Goal: Check status: Check status

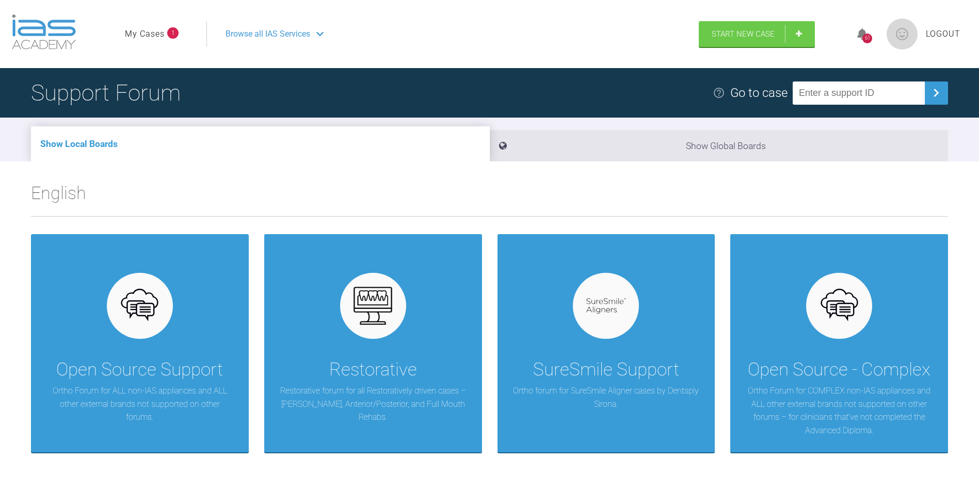
click at [177, 33] on span "1" at bounding box center [172, 32] width 11 height 11
click at [165, 34] on li "My Cases 1" at bounding box center [152, 33] width 54 height 13
click at [164, 34] on link "My Cases" at bounding box center [145, 33] width 40 height 13
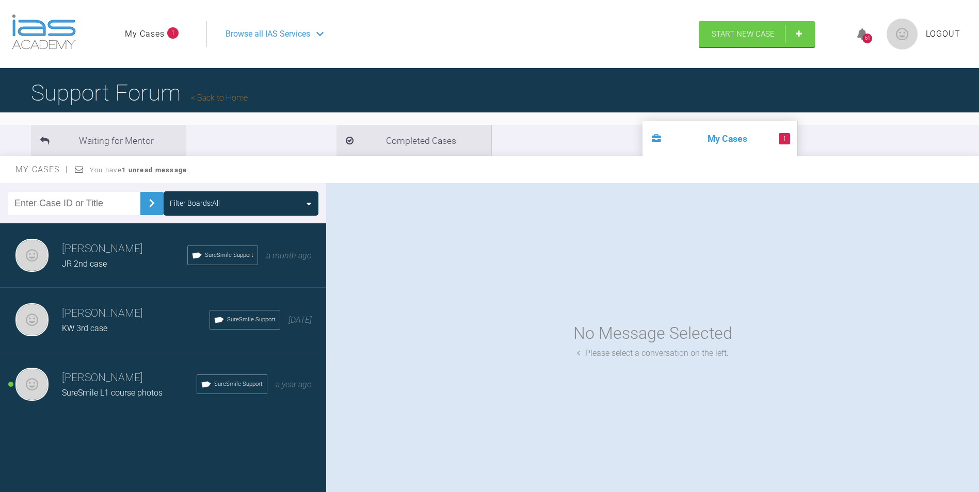
click at [122, 385] on h3 "[PERSON_NAME]" at bounding box center [129, 378] width 135 height 18
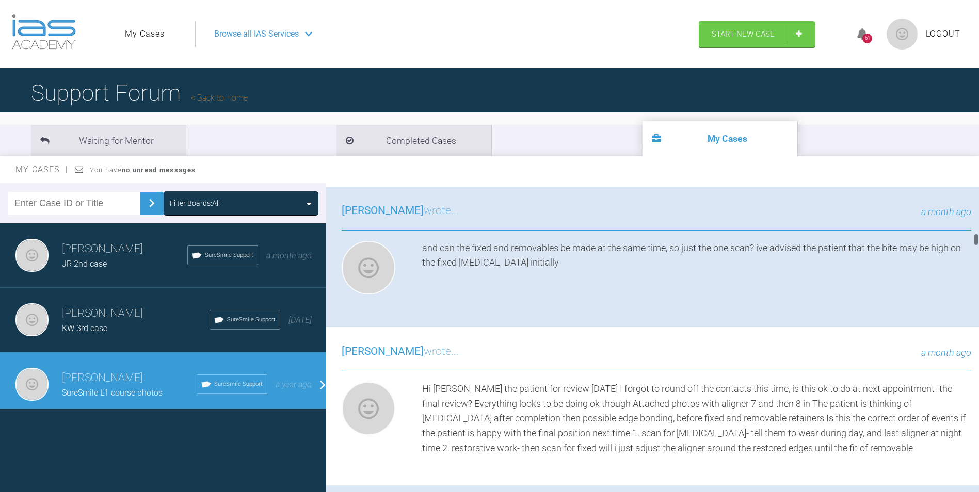
scroll to position [1754, 0]
click at [676, 157] on div "Hi [PERSON_NAME], hard to answer your first question without photos (think you …" at bounding box center [696, 112] width 549 height 89
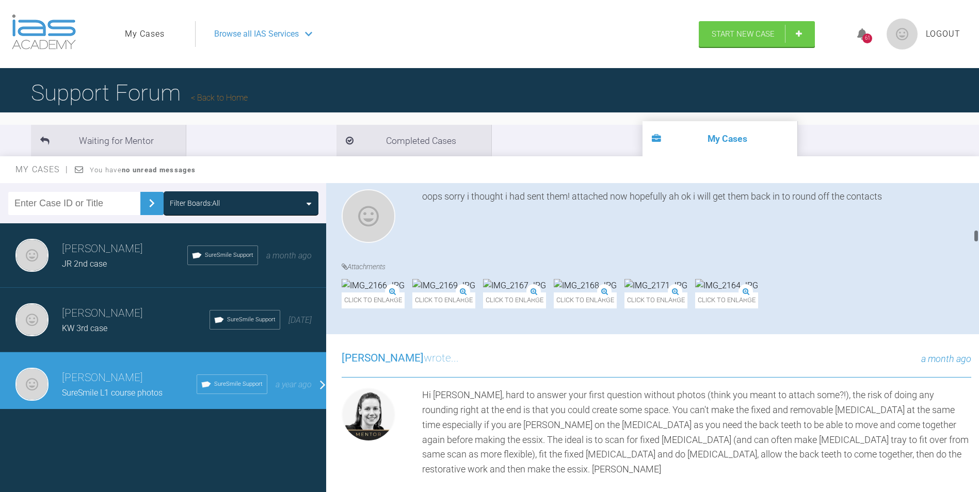
scroll to position [1342, 0]
